Goal: Task Accomplishment & Management: Manage account settings

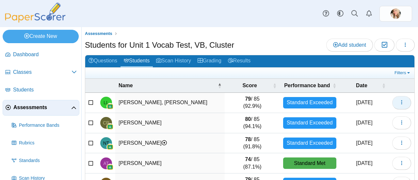
click at [398, 96] on button "button" at bounding box center [401, 102] width 19 height 13
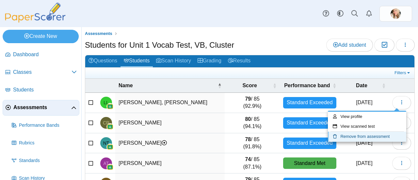
click at [349, 136] on link "Remove from assessment" at bounding box center [367, 137] width 78 height 10
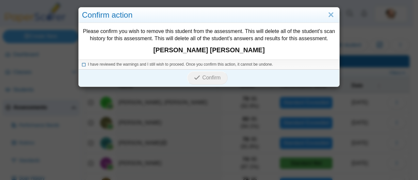
click at [82, 65] on icon at bounding box center [84, 64] width 4 height 4
click at [215, 75] on span "Confirm" at bounding box center [211, 78] width 18 height 6
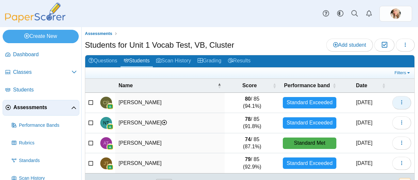
click at [399, 103] on icon "button" at bounding box center [401, 102] width 5 height 5
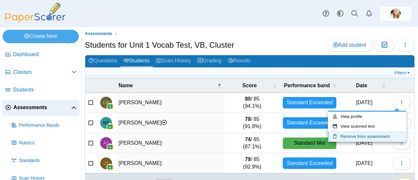
click at [363, 136] on link "Remove from assessment" at bounding box center [367, 137] width 78 height 10
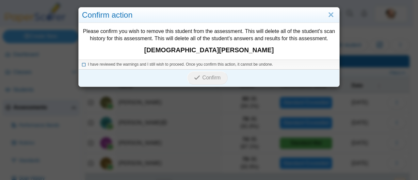
click at [82, 64] on icon at bounding box center [84, 64] width 4 height 4
click at [205, 72] on button "Confirm" at bounding box center [207, 77] width 40 height 13
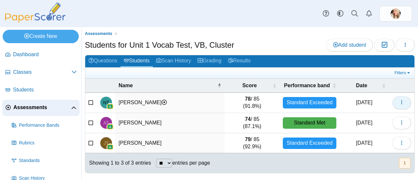
click at [404, 101] on button "button" at bounding box center [401, 102] width 19 height 13
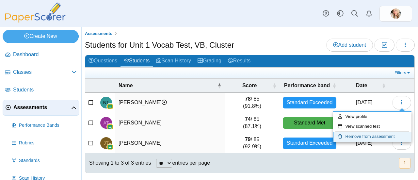
click at [354, 141] on link "Remove from assessment" at bounding box center [372, 137] width 78 height 10
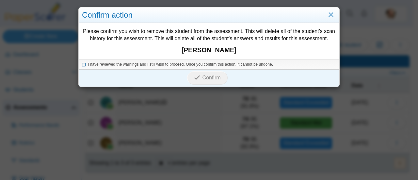
click at [82, 64] on icon at bounding box center [84, 64] width 4 height 4
click at [215, 72] on button "Confirm" at bounding box center [207, 77] width 40 height 13
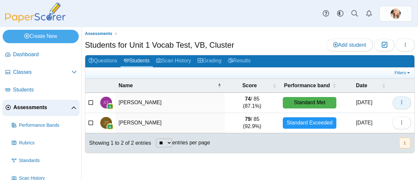
click at [402, 102] on use "button" at bounding box center [401, 102] width 1 height 4
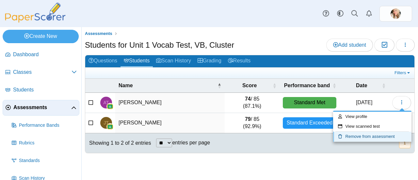
click at [370, 134] on link "Remove from assessment" at bounding box center [372, 137] width 78 height 10
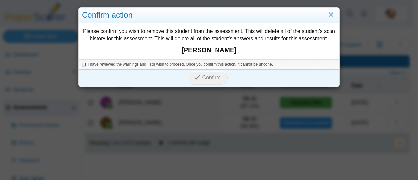
click at [82, 64] on icon at bounding box center [84, 64] width 4 height 4
click at [189, 72] on button "Confirm" at bounding box center [207, 77] width 40 height 13
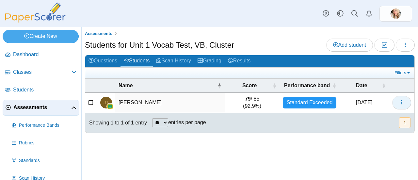
click at [402, 102] on use "button" at bounding box center [401, 102] width 1 height 4
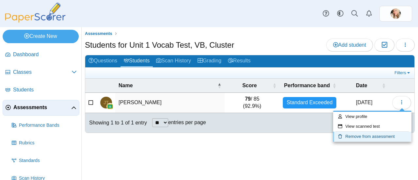
click at [366, 134] on link "Remove from assessment" at bounding box center [372, 137] width 78 height 10
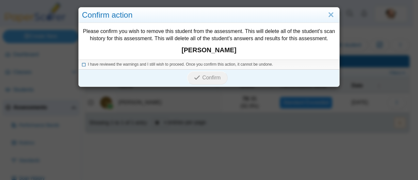
click at [89, 65] on span "I have reviewed the warnings and I still wish to proceed. Once you confirm this…" at bounding box center [180, 64] width 185 height 5
click at [194, 80] on icon "submit" at bounding box center [197, 77] width 6 height 6
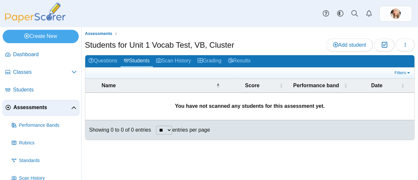
click at [19, 104] on span "Assessments" at bounding box center [42, 107] width 58 height 7
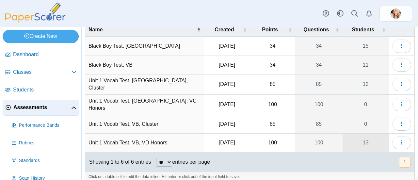
scroll to position [39, 0]
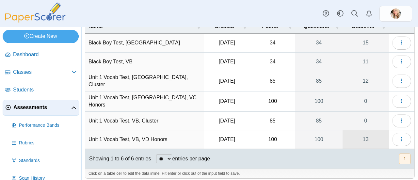
click at [367, 133] on link "13" at bounding box center [365, 139] width 46 height 18
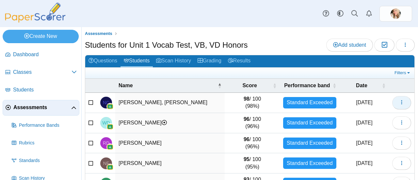
click at [396, 106] on button "button" at bounding box center [401, 102] width 19 height 13
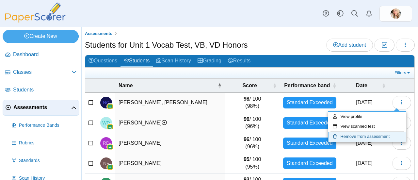
click at [366, 134] on link "Remove from assessment" at bounding box center [367, 137] width 78 height 10
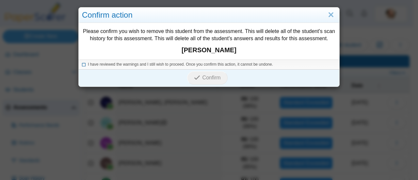
click at [82, 65] on icon at bounding box center [84, 64] width 4 height 4
click at [202, 80] on span "Confirm" at bounding box center [211, 78] width 18 height 6
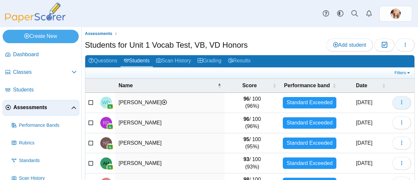
click at [394, 97] on button "button" at bounding box center [401, 102] width 19 height 13
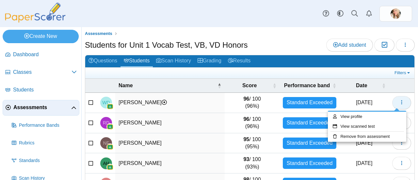
click at [359, 134] on link "Remove from assessment" at bounding box center [367, 137] width 78 height 10
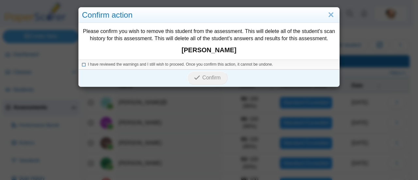
click at [82, 64] on icon at bounding box center [84, 64] width 4 height 4
click at [207, 77] on span "Confirm" at bounding box center [211, 78] width 18 height 6
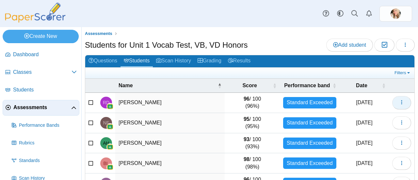
click at [399, 100] on icon "button" at bounding box center [401, 102] width 5 height 5
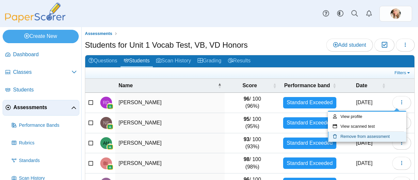
click at [370, 133] on link "Remove from assessment" at bounding box center [367, 137] width 78 height 10
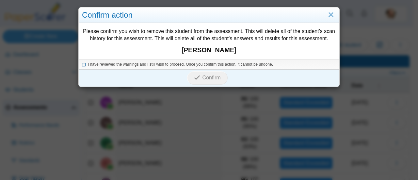
click at [89, 64] on span "I have reviewed the warnings and I still wish to proceed. Once you confirm this…" at bounding box center [180, 64] width 185 height 5
click at [204, 81] on button "Confirm" at bounding box center [207, 77] width 40 height 13
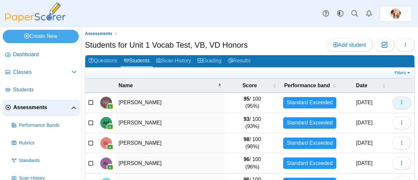
click at [399, 100] on icon "button" at bounding box center [401, 102] width 5 height 5
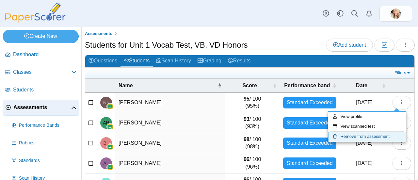
click at [366, 133] on link "Remove from assessment" at bounding box center [367, 137] width 78 height 10
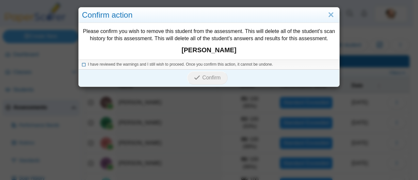
click at [88, 66] on span "I have reviewed the warnings and I still wish to proceed. Once you confirm this…" at bounding box center [180, 64] width 185 height 5
click at [200, 73] on button "Confirm" at bounding box center [207, 77] width 40 height 13
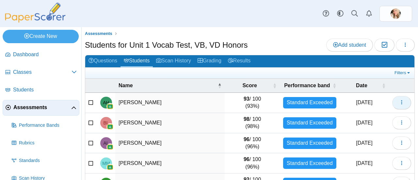
click at [399, 103] on icon "button" at bounding box center [401, 102] width 5 height 5
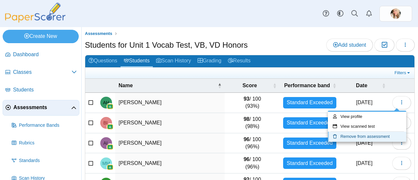
click at [371, 134] on link "Remove from assessment" at bounding box center [367, 137] width 78 height 10
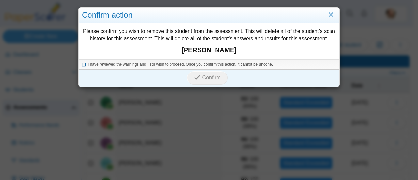
click at [82, 62] on icon at bounding box center [84, 64] width 4 height 4
click at [196, 77] on use "submit" at bounding box center [197, 77] width 6 height 4
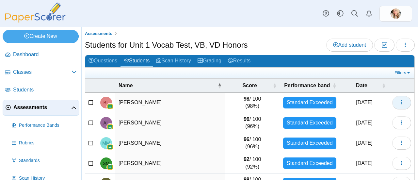
click at [399, 101] on icon "button" at bounding box center [401, 102] width 5 height 5
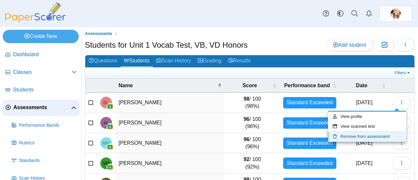
click at [372, 136] on link "Remove from assessment" at bounding box center [367, 137] width 78 height 10
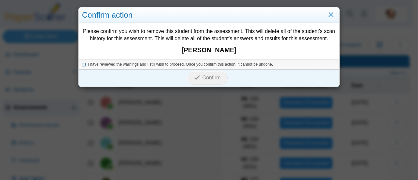
click at [82, 65] on icon at bounding box center [84, 64] width 4 height 4
click at [190, 77] on button "Confirm" at bounding box center [207, 77] width 40 height 13
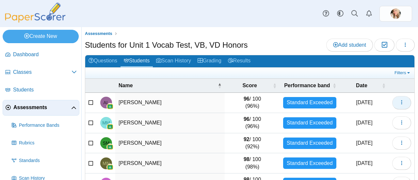
click at [399, 103] on icon "button" at bounding box center [401, 102] width 5 height 5
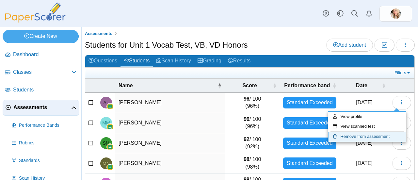
click at [376, 136] on link "Remove from assessment" at bounding box center [367, 137] width 78 height 10
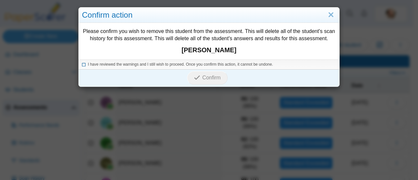
click at [82, 63] on icon at bounding box center [84, 64] width 4 height 4
click at [196, 76] on use "submit" at bounding box center [197, 77] width 6 height 4
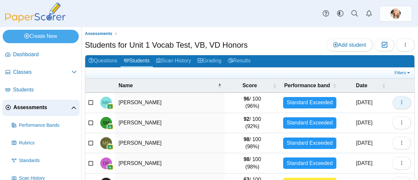
click at [399, 101] on icon "button" at bounding box center [401, 102] width 5 height 5
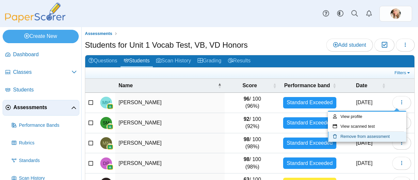
click at [371, 134] on link "Remove from assessment" at bounding box center [367, 137] width 78 height 10
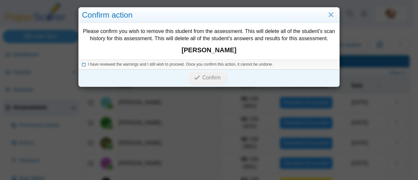
click at [92, 66] on span "I have reviewed the warnings and I still wish to proceed. Once you confirm this…" at bounding box center [180, 64] width 185 height 5
click at [198, 80] on icon "submit" at bounding box center [198, 77] width 8 height 7
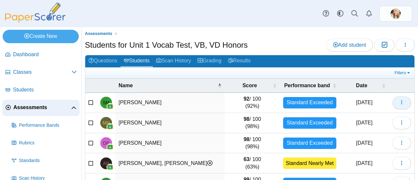
click at [401, 102] on use "button" at bounding box center [401, 102] width 1 height 4
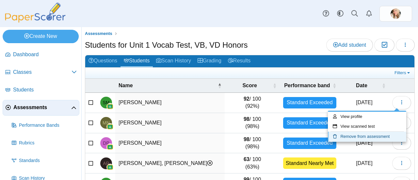
click at [372, 133] on link "Remove from assessment" at bounding box center [367, 137] width 78 height 10
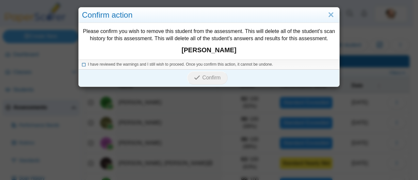
click at [88, 67] on span "I have reviewed the warnings and I still wish to proceed. Once you confirm this…" at bounding box center [180, 64] width 185 height 5
click at [202, 76] on span "Confirm" at bounding box center [211, 78] width 18 height 6
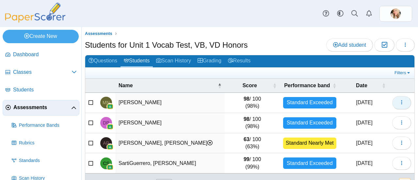
click at [401, 100] on button "button" at bounding box center [401, 102] width 19 height 13
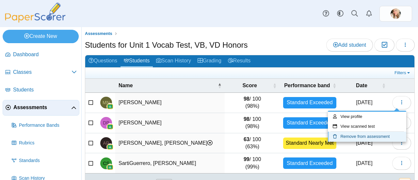
click at [371, 135] on link "Remove from assessment" at bounding box center [367, 137] width 78 height 10
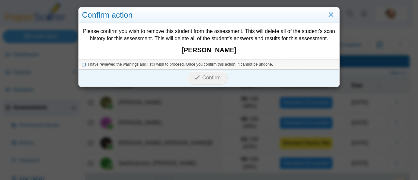
click at [82, 65] on icon at bounding box center [84, 64] width 4 height 4
click at [199, 76] on icon "submit" at bounding box center [198, 77] width 8 height 7
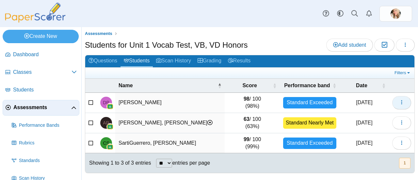
click at [400, 101] on icon "button" at bounding box center [401, 102] width 5 height 5
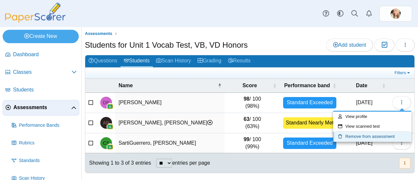
click at [376, 135] on link "Remove from assessment" at bounding box center [372, 137] width 78 height 10
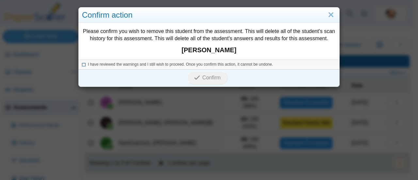
click at [82, 63] on icon at bounding box center [84, 64] width 4 height 4
click at [193, 73] on button "Confirm" at bounding box center [207, 77] width 40 height 13
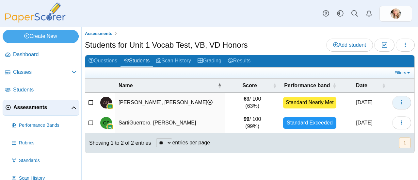
click at [402, 100] on use "button" at bounding box center [401, 102] width 1 height 4
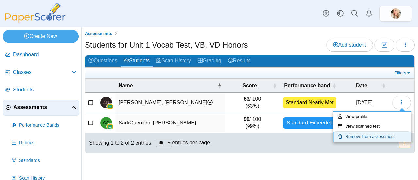
click at [380, 133] on link "Remove from assessment" at bounding box center [372, 137] width 78 height 10
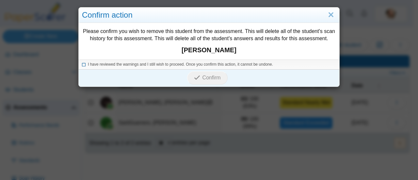
click at [88, 63] on span "I have reviewed the warnings and I still wish to proceed. Once you confirm this…" at bounding box center [180, 64] width 185 height 5
click at [202, 75] on span "Confirm" at bounding box center [211, 78] width 18 height 6
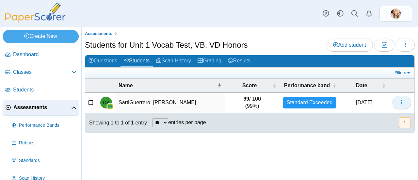
click at [402, 102] on icon "button" at bounding box center [401, 102] width 5 height 5
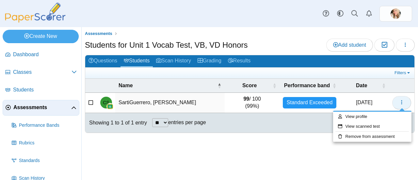
click at [386, 138] on link "Remove from assessment" at bounding box center [372, 137] width 78 height 10
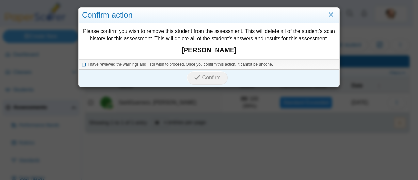
click at [82, 63] on icon at bounding box center [84, 64] width 4 height 4
click at [189, 77] on button "Confirm" at bounding box center [207, 77] width 40 height 13
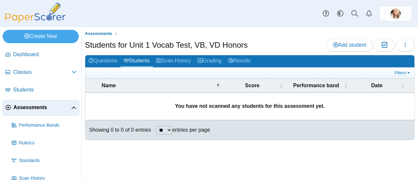
click at [29, 110] on span "Assessments" at bounding box center [42, 107] width 58 height 7
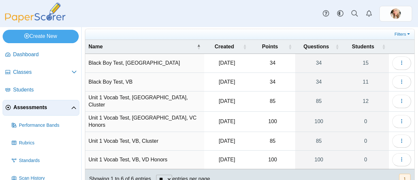
scroll to position [9, 0]
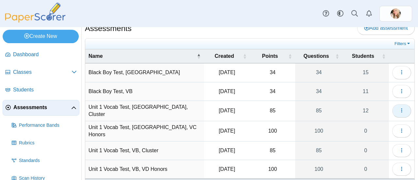
click at [393, 107] on button "button" at bounding box center [401, 110] width 19 height 13
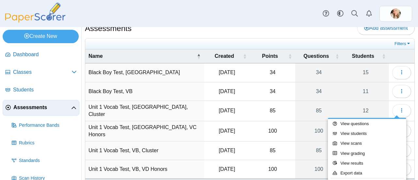
click at [327, 105] on div at bounding box center [209, 90] width 418 height 180
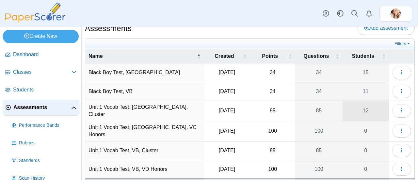
click at [359, 108] on link "12" at bounding box center [365, 111] width 46 height 20
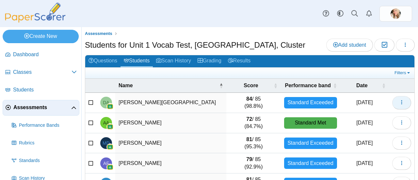
click at [400, 101] on button "button" at bounding box center [401, 102] width 19 height 13
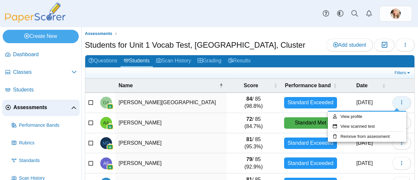
click at [370, 137] on link "Remove from assessment" at bounding box center [367, 137] width 78 height 10
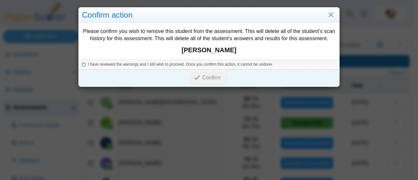
click at [82, 65] on icon at bounding box center [84, 64] width 4 height 4
click at [195, 74] on icon "submit" at bounding box center [198, 77] width 8 height 7
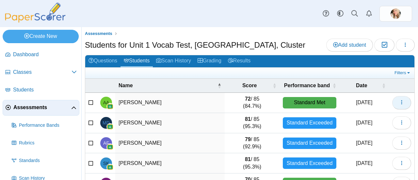
click at [399, 100] on icon "button" at bounding box center [401, 102] width 5 height 5
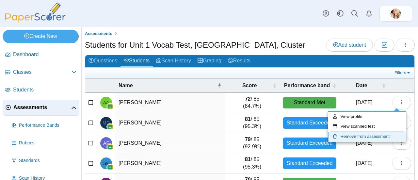
click at [383, 134] on link "Remove from assessment" at bounding box center [367, 137] width 78 height 10
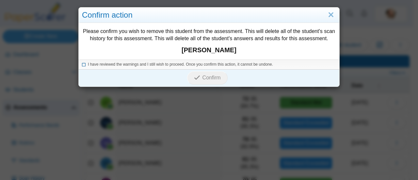
click at [82, 65] on icon at bounding box center [84, 64] width 4 height 4
click at [197, 78] on icon "submit" at bounding box center [197, 77] width 6 height 6
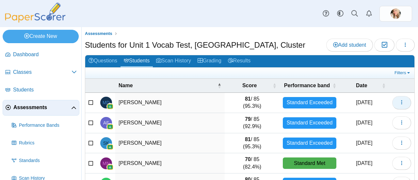
click at [401, 102] on use "button" at bounding box center [401, 102] width 1 height 4
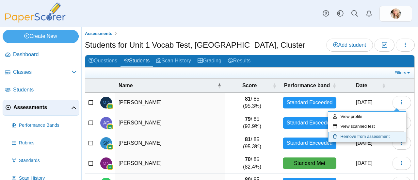
click at [371, 135] on link "Remove from assessment" at bounding box center [367, 137] width 78 height 10
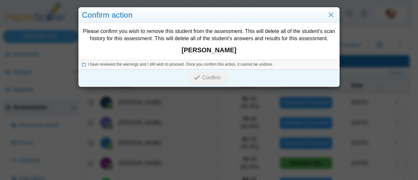
click at [82, 65] on icon at bounding box center [84, 64] width 4 height 4
click at [195, 77] on use "submit" at bounding box center [197, 77] width 6 height 4
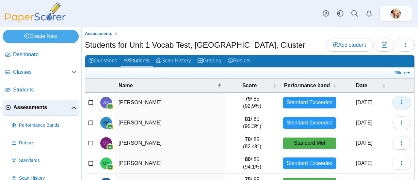
click at [399, 102] on icon "button" at bounding box center [401, 102] width 5 height 5
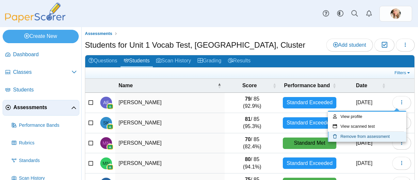
click at [379, 135] on link "Remove from assessment" at bounding box center [367, 137] width 78 height 10
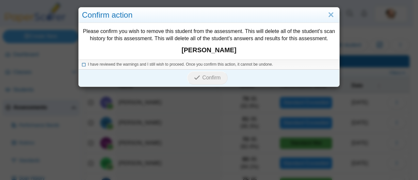
click at [82, 64] on icon at bounding box center [84, 64] width 4 height 4
click at [195, 72] on button "Confirm" at bounding box center [207, 77] width 40 height 13
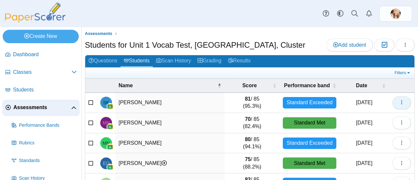
click at [401, 102] on use "button" at bounding box center [401, 102] width 1 height 4
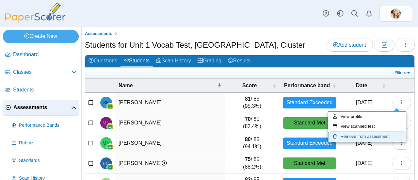
click at [376, 136] on link "Remove from assessment" at bounding box center [367, 137] width 78 height 10
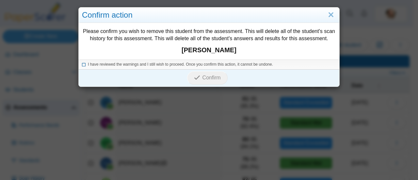
click at [82, 64] on icon at bounding box center [84, 64] width 4 height 4
click at [196, 79] on icon "submit" at bounding box center [197, 77] width 6 height 6
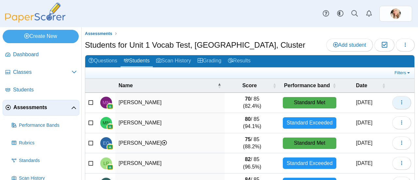
click at [399, 102] on icon "button" at bounding box center [401, 102] width 5 height 5
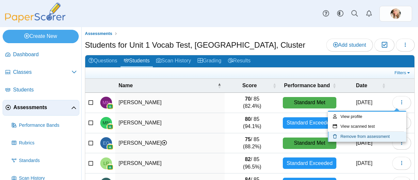
click at [374, 135] on link "Remove from assessment" at bounding box center [367, 137] width 78 height 10
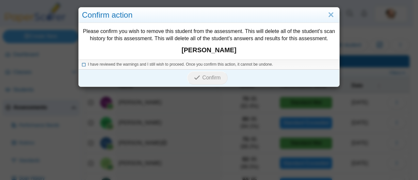
click at [82, 64] on icon at bounding box center [84, 64] width 4 height 4
click at [200, 81] on button "Confirm" at bounding box center [207, 77] width 40 height 13
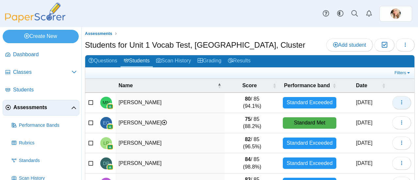
click at [399, 101] on button "button" at bounding box center [401, 102] width 19 height 13
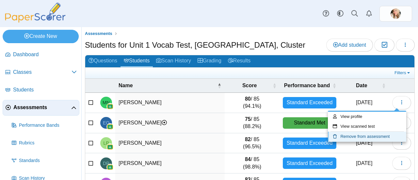
click at [379, 137] on link "Remove from assessment" at bounding box center [367, 137] width 78 height 10
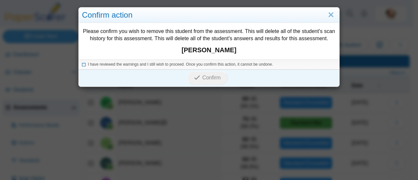
click at [89, 65] on span "I have reviewed the warnings and I still wish to proceed. Once you confirm this…" at bounding box center [180, 64] width 185 height 5
click at [196, 78] on icon "submit" at bounding box center [197, 77] width 6 height 6
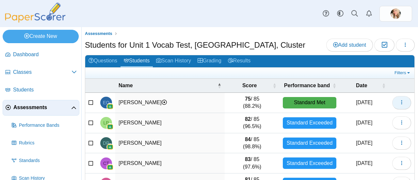
click at [399, 101] on icon "button" at bounding box center [401, 102] width 5 height 5
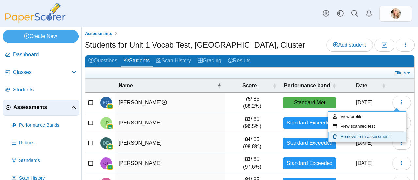
click at [375, 139] on link "Remove from assessment" at bounding box center [367, 137] width 78 height 10
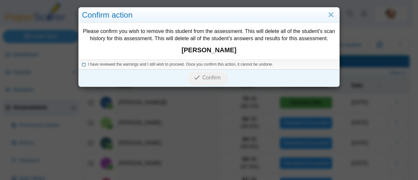
click at [82, 64] on icon at bounding box center [84, 64] width 4 height 4
click at [194, 77] on icon "submit" at bounding box center [197, 77] width 6 height 6
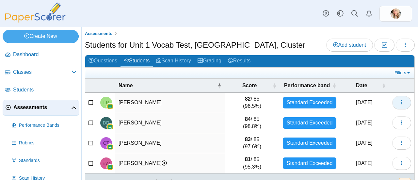
click at [402, 98] on button "button" at bounding box center [401, 102] width 19 height 13
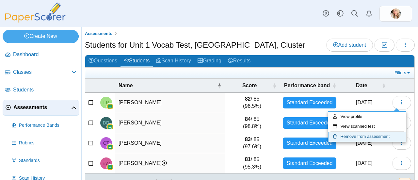
click at [382, 133] on link "Remove from assessment" at bounding box center [367, 137] width 78 height 10
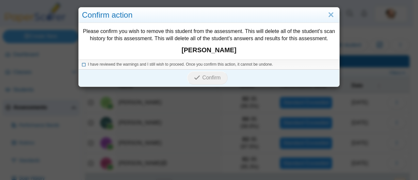
click at [82, 63] on icon at bounding box center [84, 64] width 4 height 4
click at [190, 80] on button "Confirm" at bounding box center [207, 77] width 40 height 13
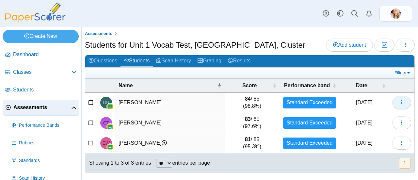
click at [404, 100] on button "button" at bounding box center [401, 102] width 19 height 13
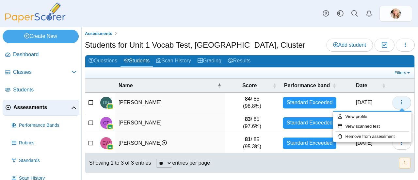
click at [385, 136] on link "Remove from assessment" at bounding box center [372, 137] width 78 height 10
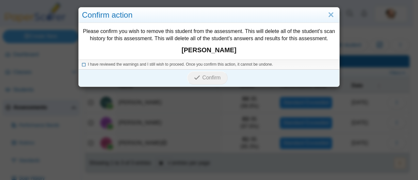
click at [82, 63] on icon at bounding box center [84, 64] width 4 height 4
click at [188, 79] on button "Confirm" at bounding box center [207, 77] width 40 height 13
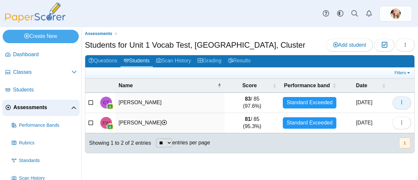
click at [402, 102] on use "button" at bounding box center [401, 102] width 1 height 4
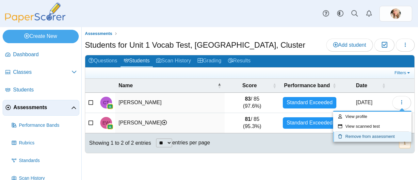
click at [380, 134] on link "Remove from assessment" at bounding box center [372, 137] width 78 height 10
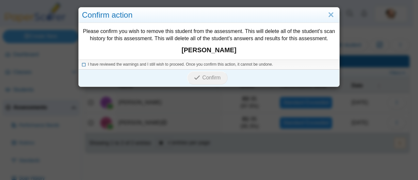
click at [82, 64] on icon at bounding box center [84, 64] width 4 height 4
click at [202, 78] on span "Confirm" at bounding box center [211, 78] width 18 height 6
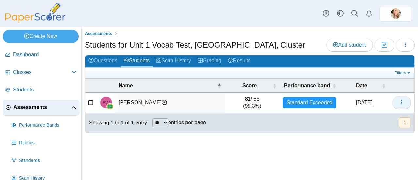
click at [400, 102] on icon "button" at bounding box center [401, 102] width 5 height 5
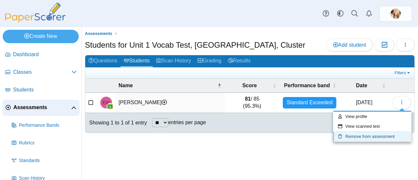
click at [379, 134] on link "Remove from assessment" at bounding box center [372, 137] width 78 height 10
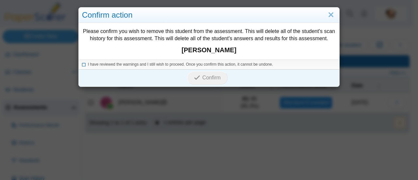
click at [82, 63] on icon at bounding box center [84, 64] width 4 height 4
click at [194, 78] on icon "submit" at bounding box center [197, 77] width 6 height 6
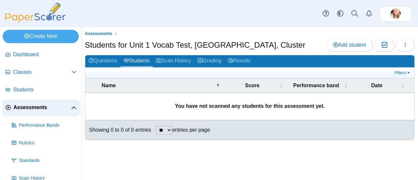
click at [25, 109] on span "Assessments" at bounding box center [42, 107] width 58 height 7
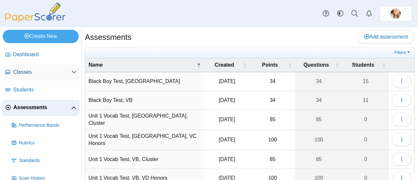
click at [31, 72] on span "Classes" at bounding box center [42, 72] width 58 height 7
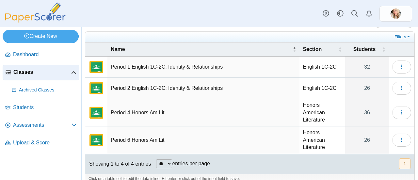
scroll to position [24, 0]
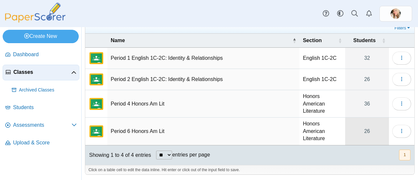
click at [356, 132] on link "26" at bounding box center [367, 131] width 44 height 27
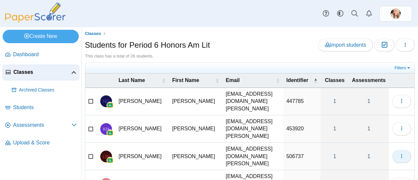
click at [398, 150] on button "button" at bounding box center [401, 156] width 19 height 13
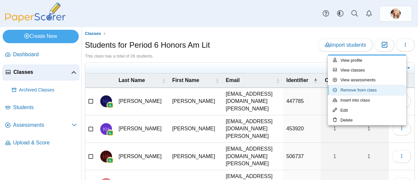
click at [384, 91] on link "Remove from class" at bounding box center [367, 90] width 78 height 10
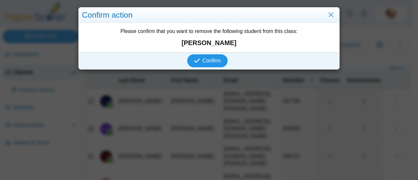
click at [215, 60] on span "Confirm" at bounding box center [211, 61] width 18 height 6
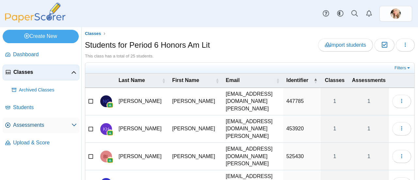
click at [43, 123] on span "Assessments" at bounding box center [42, 124] width 58 height 7
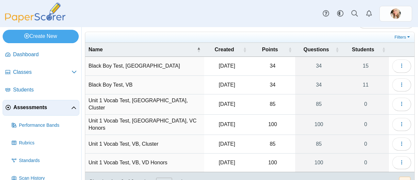
scroll to position [39, 0]
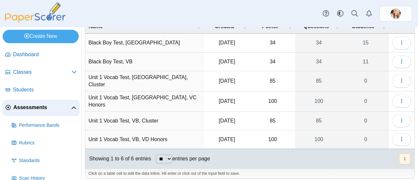
click at [112, 112] on td "Unit 1 Vocab Test, VB, Cluster" at bounding box center [144, 121] width 119 height 19
click at [273, 117] on td "85" at bounding box center [272, 121] width 45 height 19
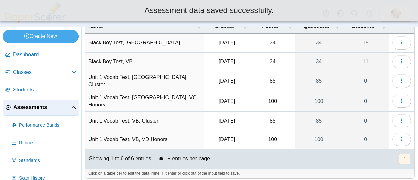
click at [268, 116] on td "85" at bounding box center [272, 121] width 45 height 19
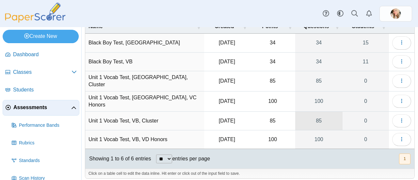
click at [316, 120] on link "85" at bounding box center [318, 121] width 47 height 18
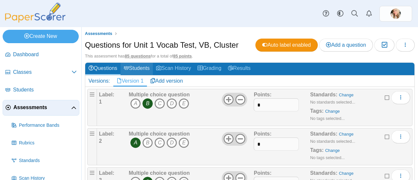
click at [136, 68] on link "Students" at bounding box center [136, 69] width 32 height 12
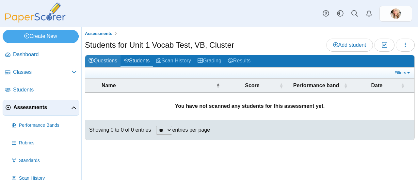
click at [106, 65] on link "Questions" at bounding box center [102, 61] width 35 height 12
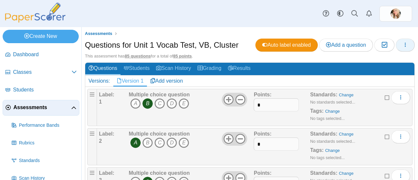
click at [402, 46] on icon "button" at bounding box center [404, 44] width 5 height 5
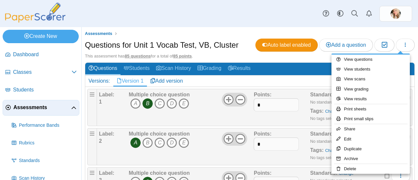
click at [260, 10] on div "Dashboard Classes Archived classes Students Assessments" at bounding box center [209, 13] width 418 height 27
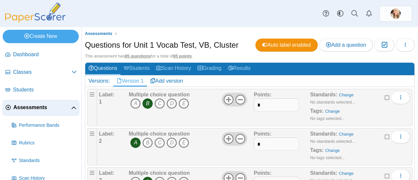
click at [43, 105] on span "Assessments" at bounding box center [42, 107] width 58 height 7
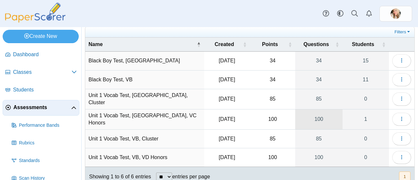
scroll to position [39, 0]
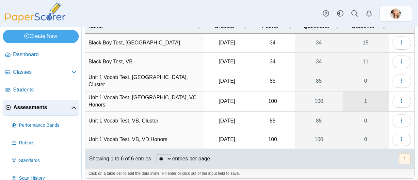
click at [358, 95] on link "1" at bounding box center [365, 101] width 46 height 20
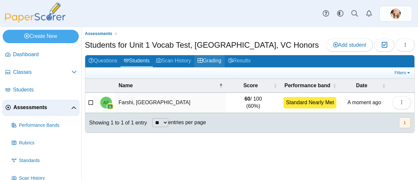
click at [208, 58] on link "Grading" at bounding box center [209, 61] width 30 height 12
